Goal: Go to known website: Access a specific website the user already knows

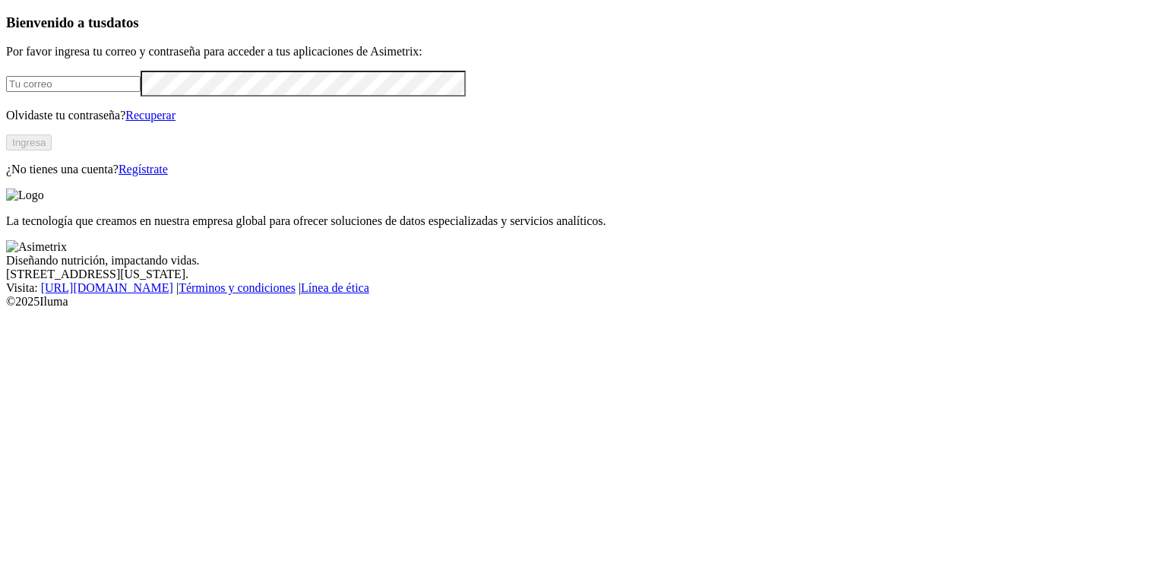
type input "[EMAIL_ADDRESS][PERSON_NAME][DOMAIN_NAME]"
click at [52, 150] on button "Ingresa" at bounding box center [29, 142] width 46 height 16
